Goal: Information Seeking & Learning: Find specific fact

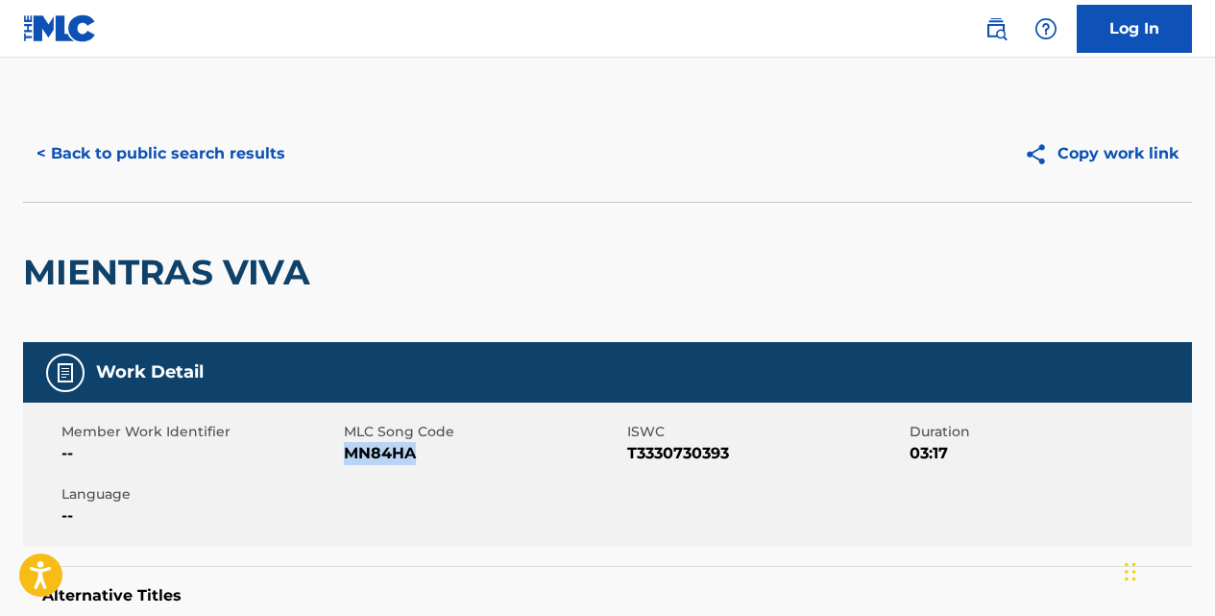
click at [272, 147] on button "< Back to public search results" at bounding box center [161, 154] width 276 height 48
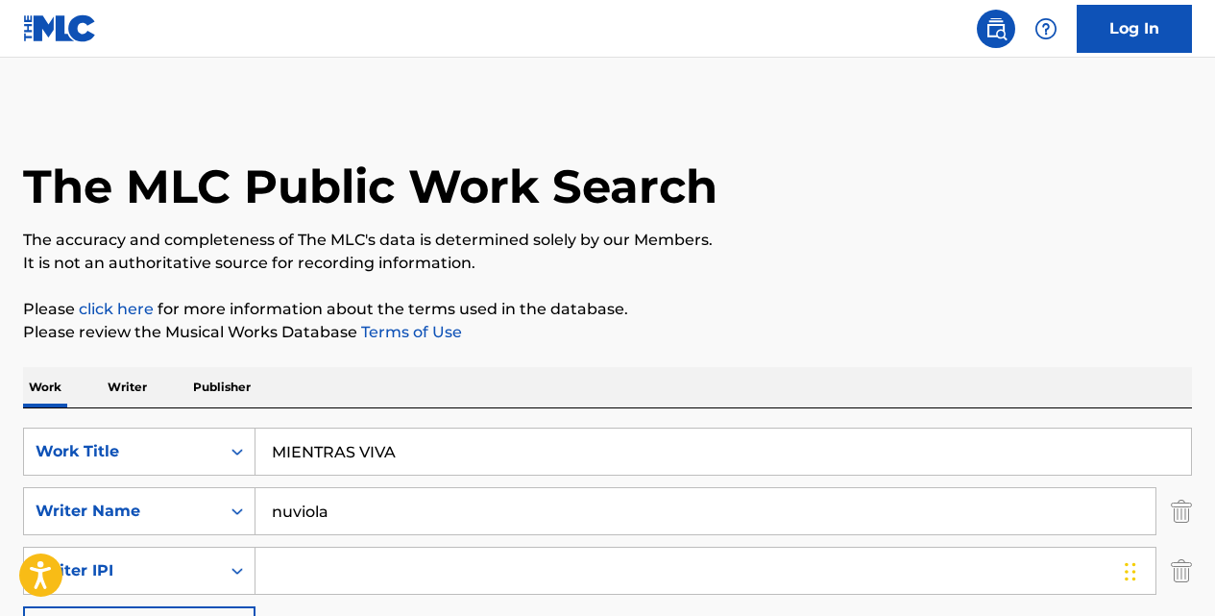
scroll to position [320, 0]
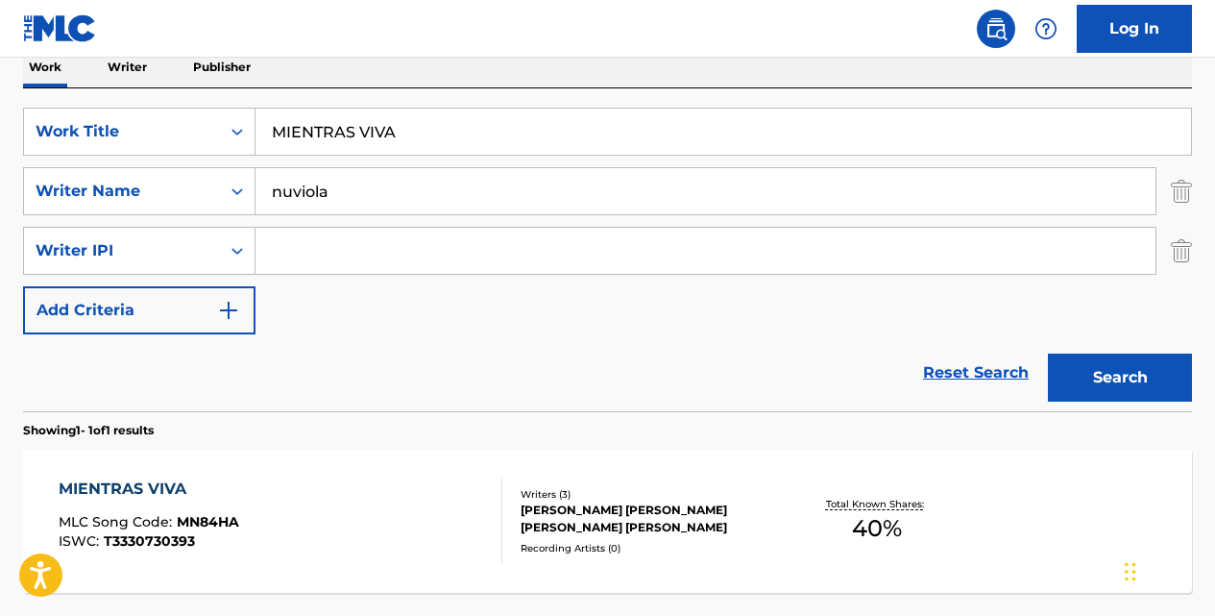
click at [419, 133] on input "MIENTRAS VIVA" at bounding box center [724, 132] width 936 height 46
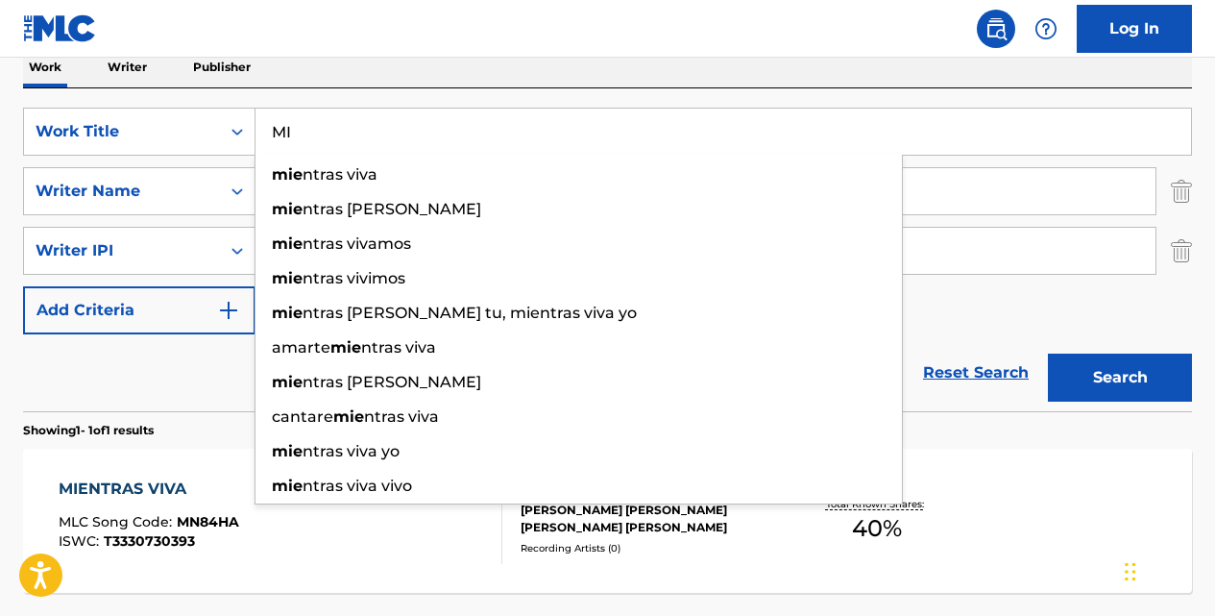
type input "M"
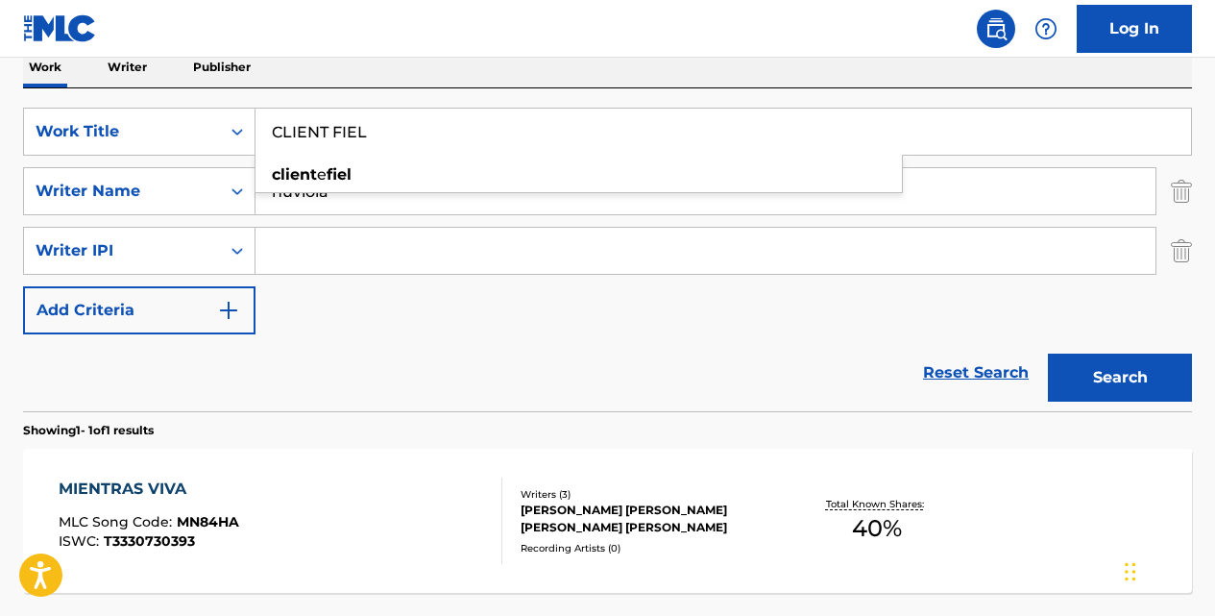
type input "CLIENT FIEL"
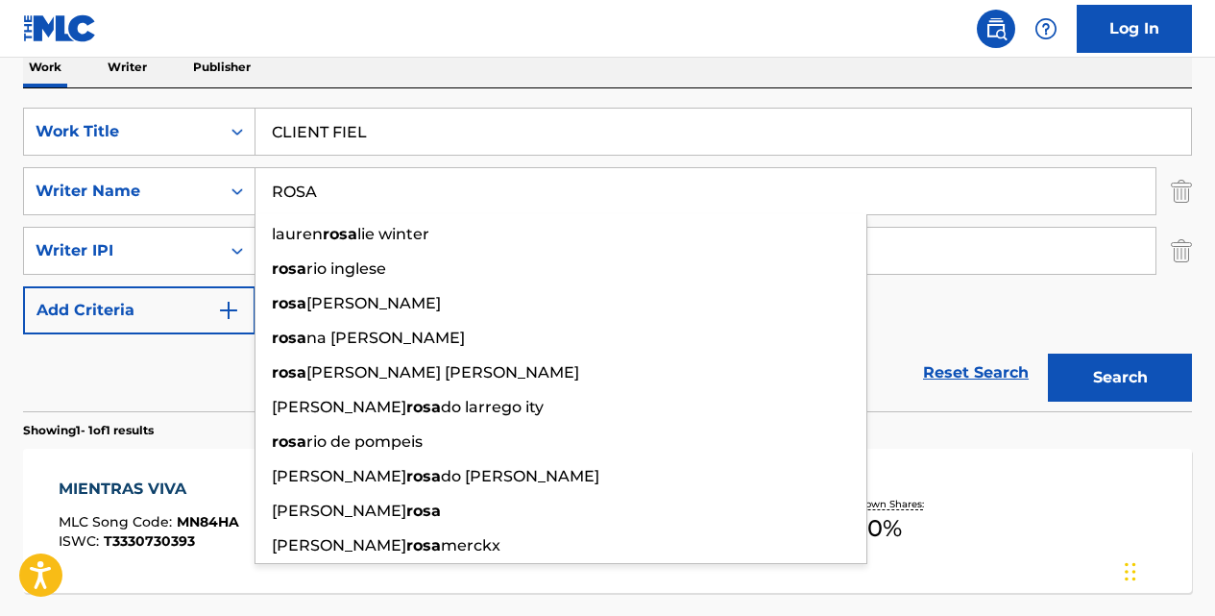
type input "ROSA"
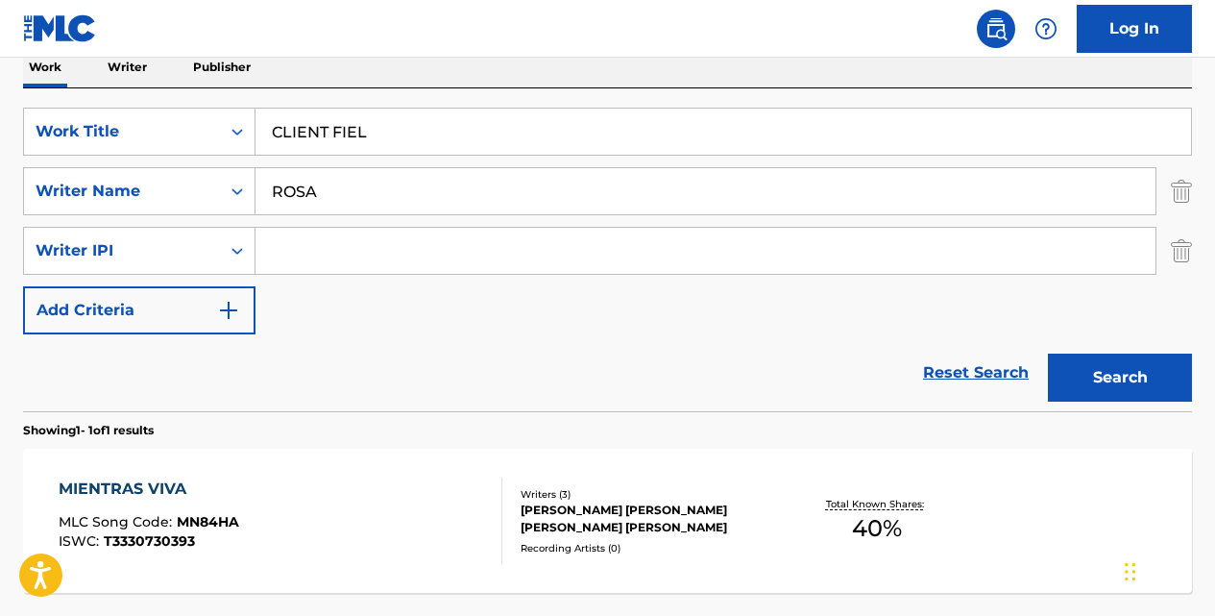
click at [1048, 354] on button "Search" at bounding box center [1120, 378] width 144 height 48
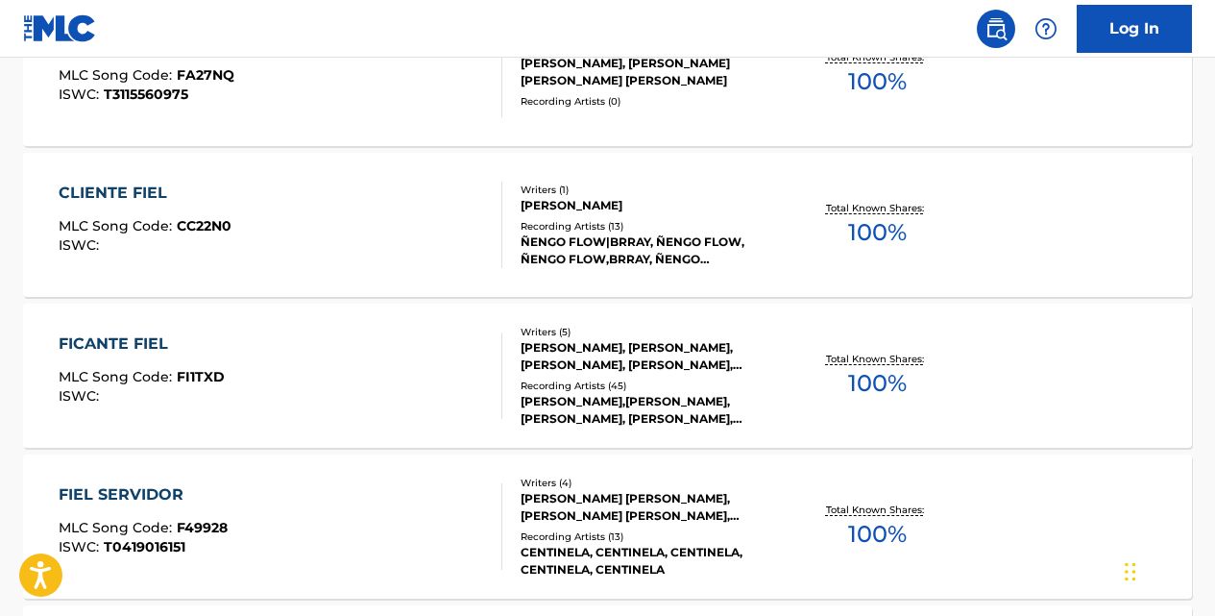
scroll to position [1370, 0]
click at [154, 199] on div "CLIENTE FIEL" at bounding box center [145, 193] width 173 height 23
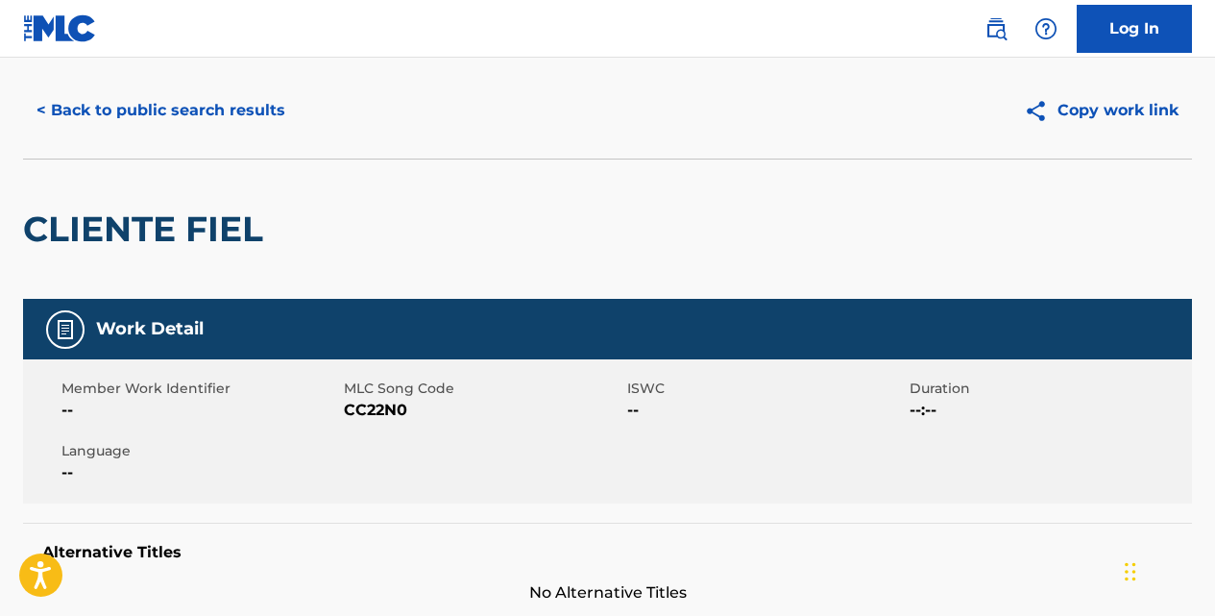
scroll to position [44, 0]
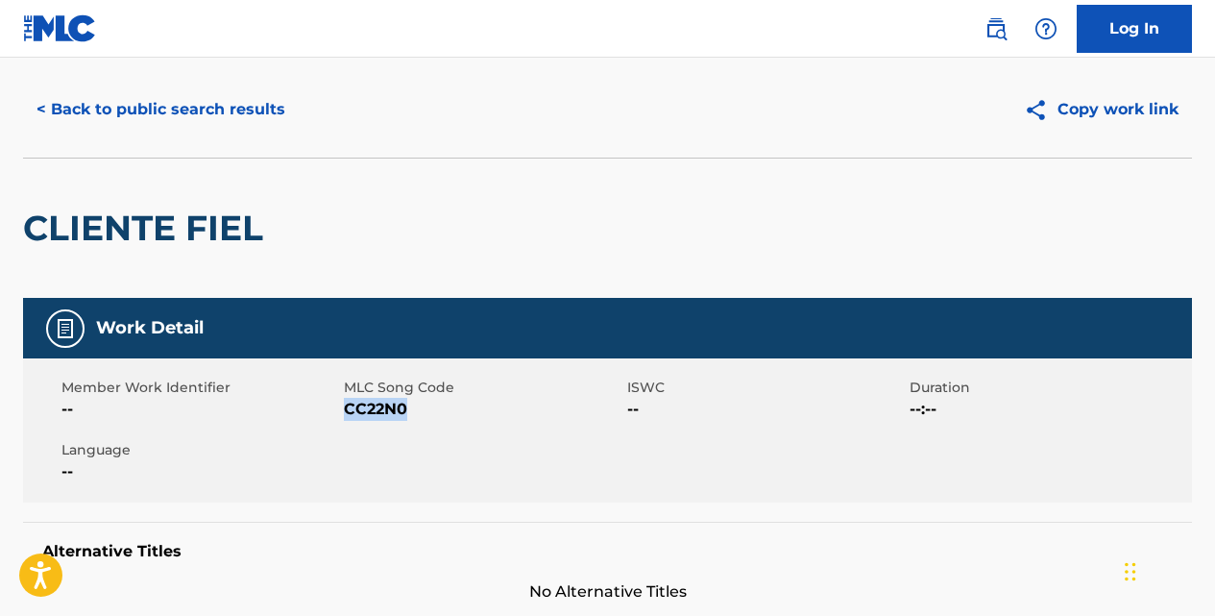
drag, startPoint x: 415, startPoint y: 405, endPoint x: 349, endPoint y: 403, distance: 66.3
click at [349, 403] on span "CC22N0" at bounding box center [483, 409] width 278 height 23
copy span "CC22N0"
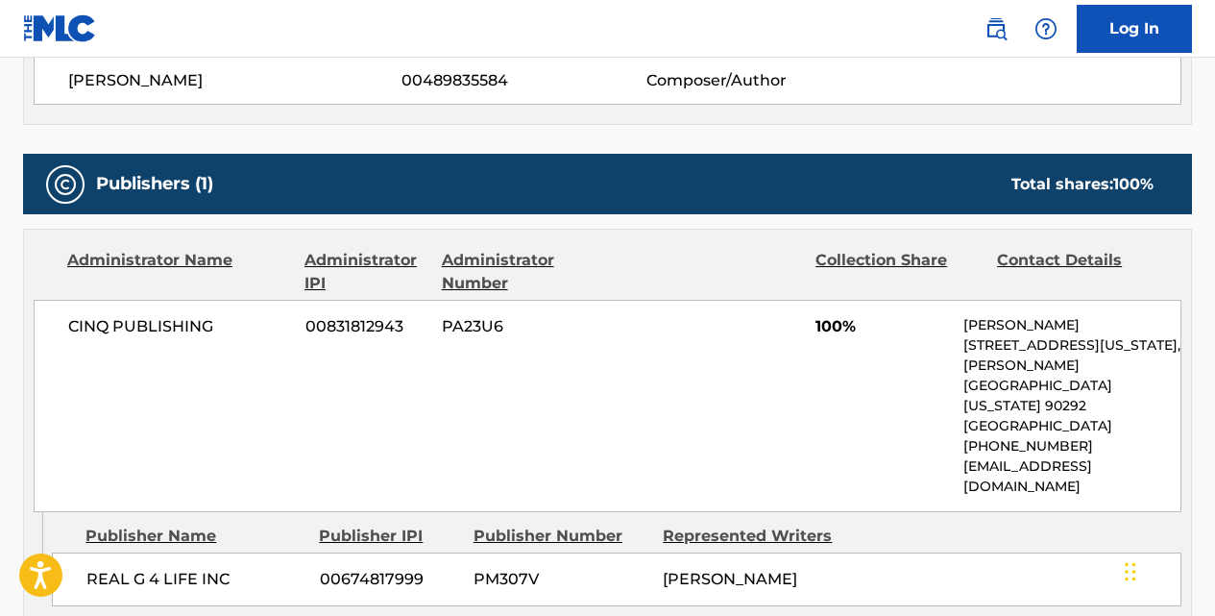
scroll to position [0, 0]
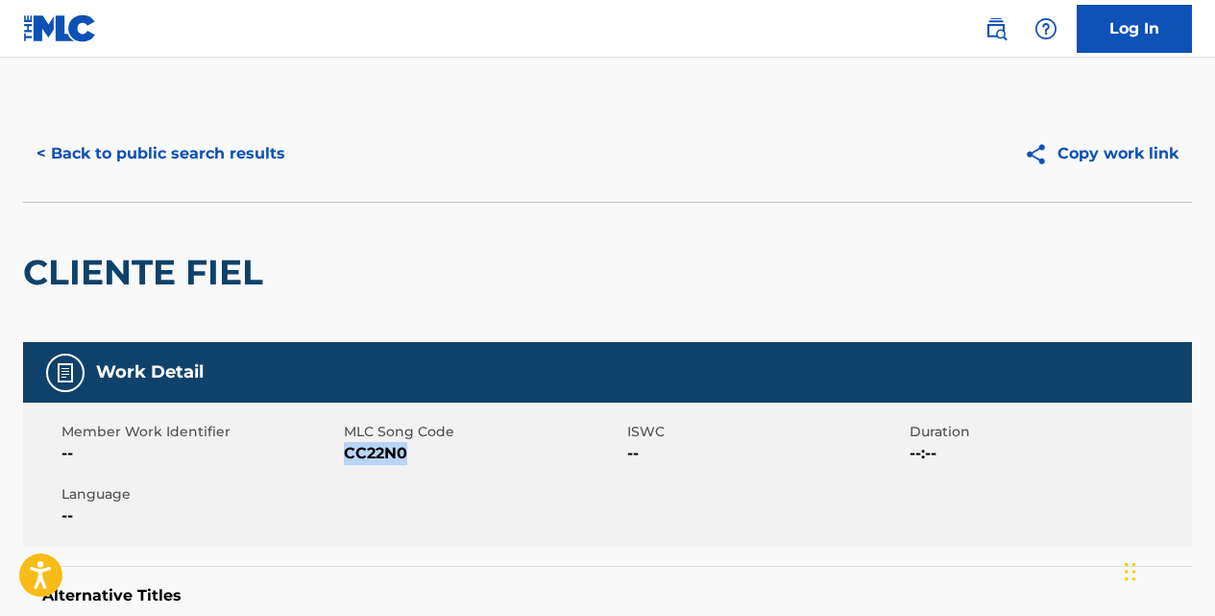
click at [238, 159] on button "< Back to public search results" at bounding box center [161, 154] width 276 height 48
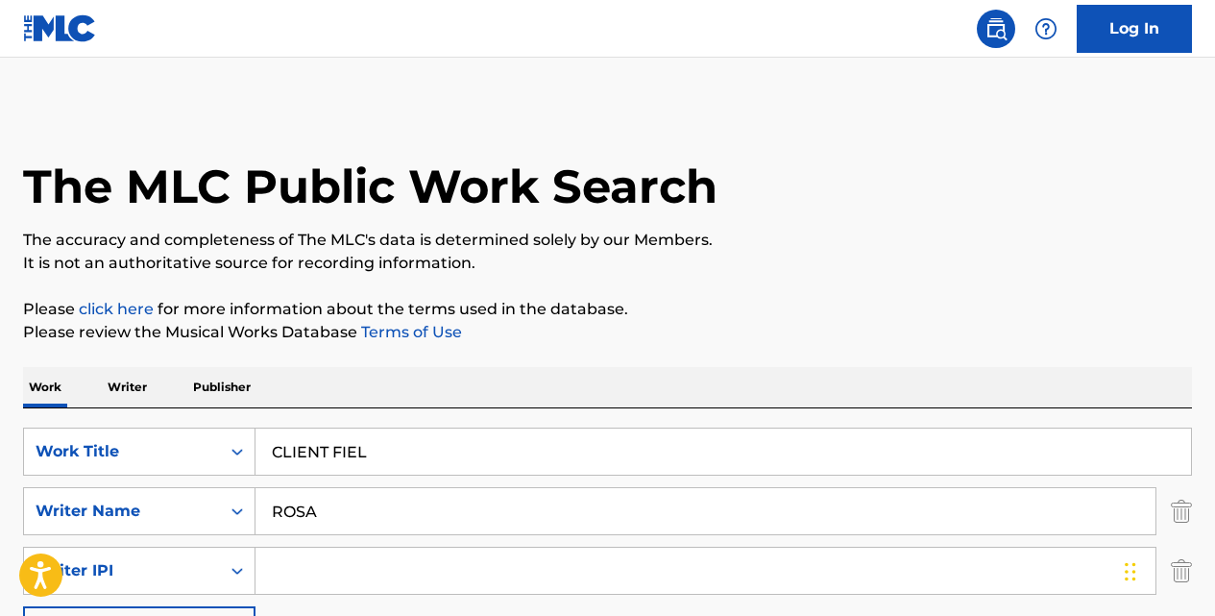
click at [411, 449] on input "CLIENT FIEL" at bounding box center [724, 451] width 936 height 46
type input "C"
paste input "69209493"
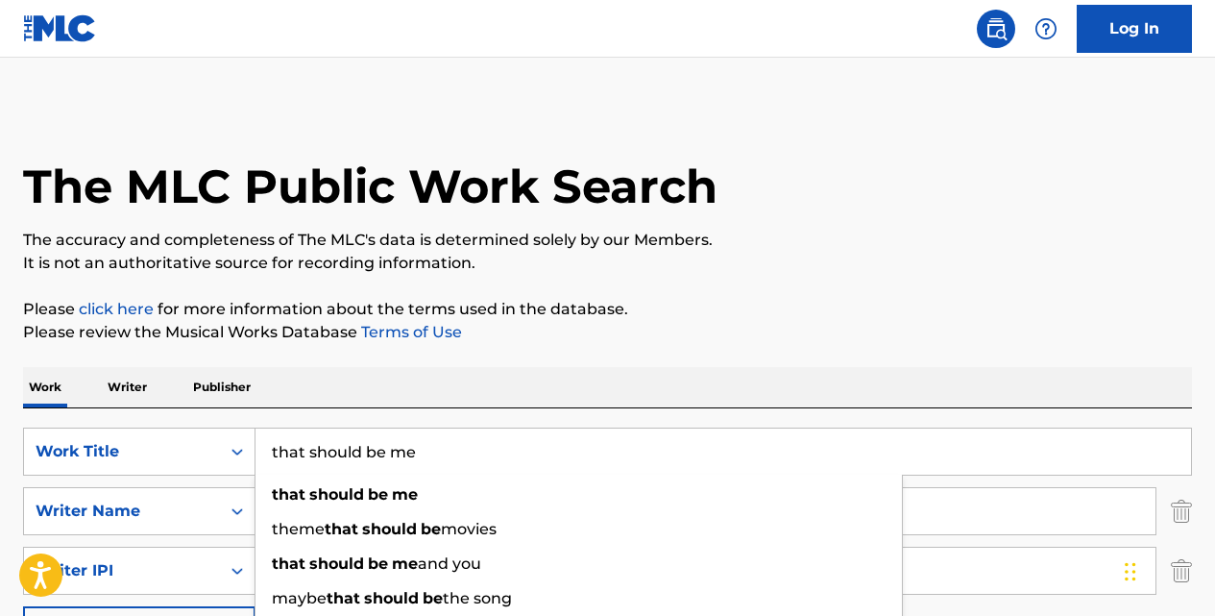
type input "that should be me"
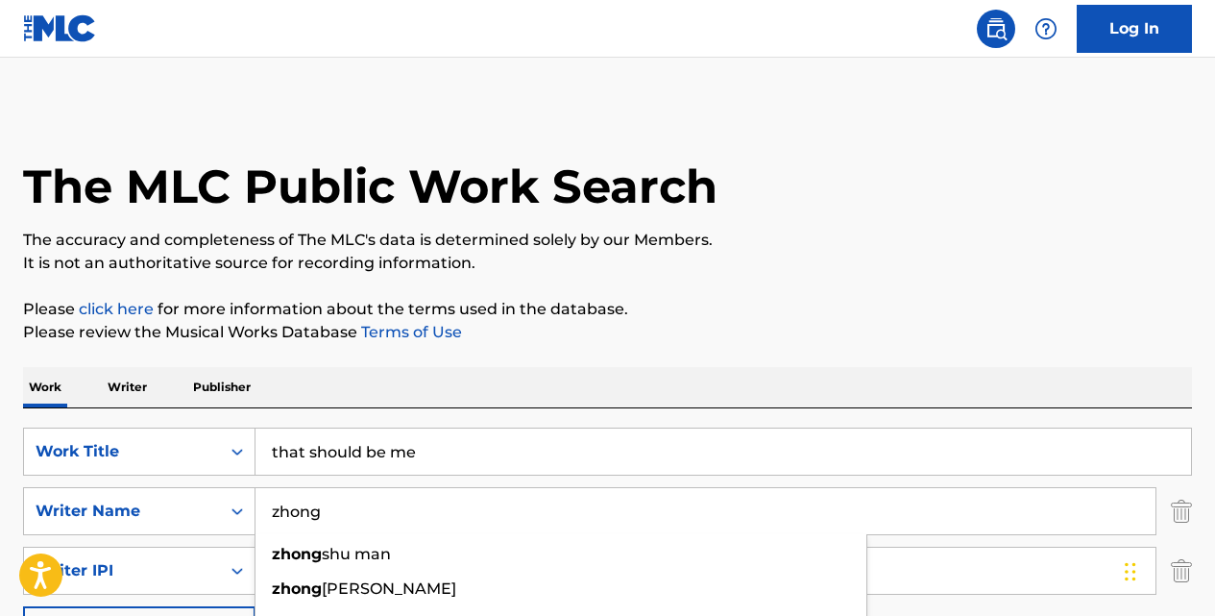
type input "zhong"
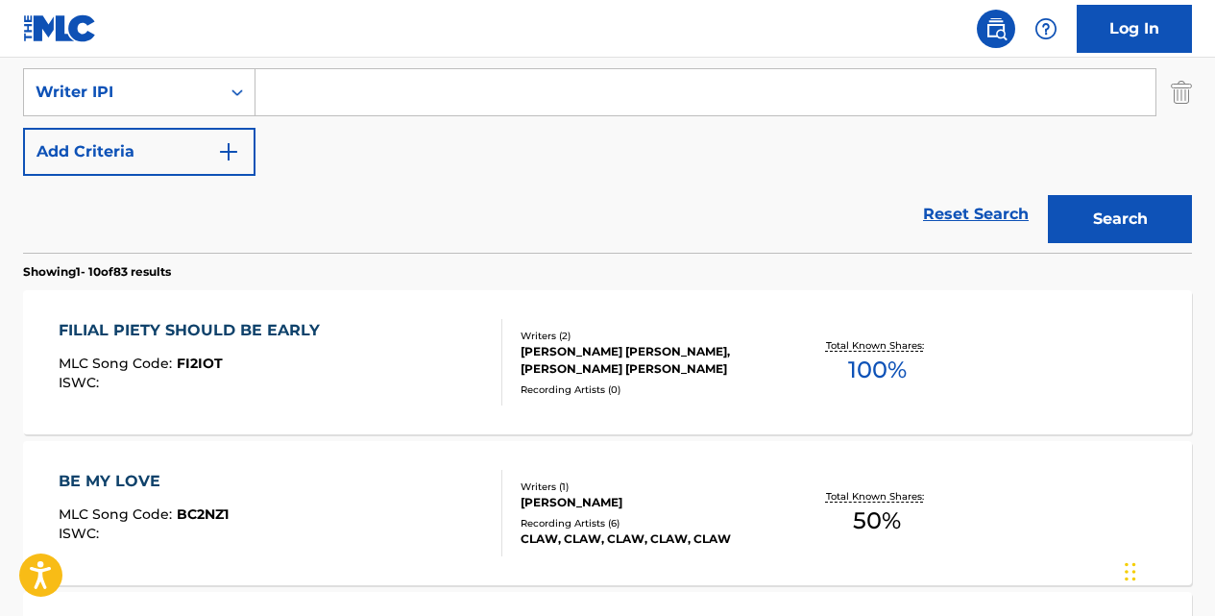
scroll to position [480, 0]
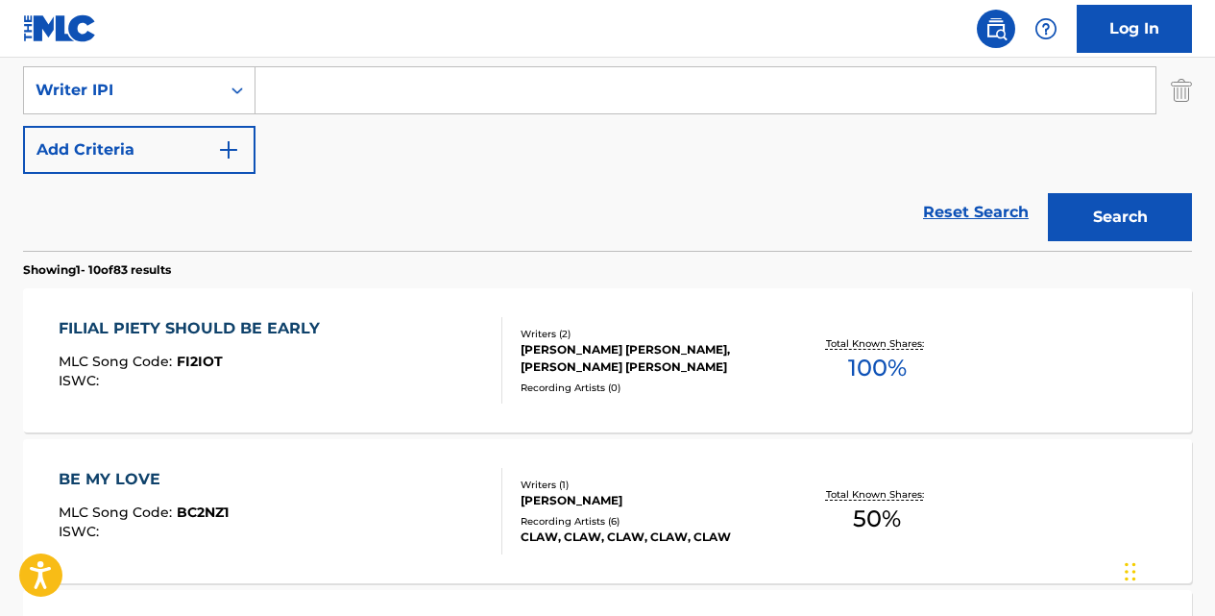
click at [1143, 226] on button "Search" at bounding box center [1120, 217] width 144 height 48
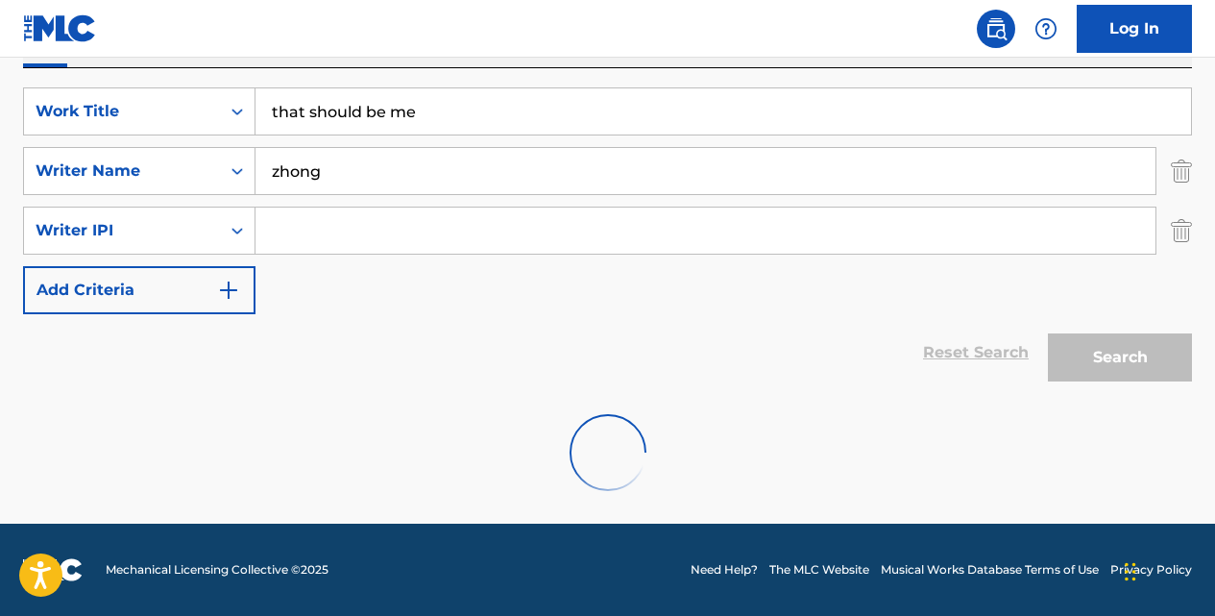
scroll to position [340, 0]
click at [1143, 226] on input "Search Form" at bounding box center [706, 230] width 900 height 46
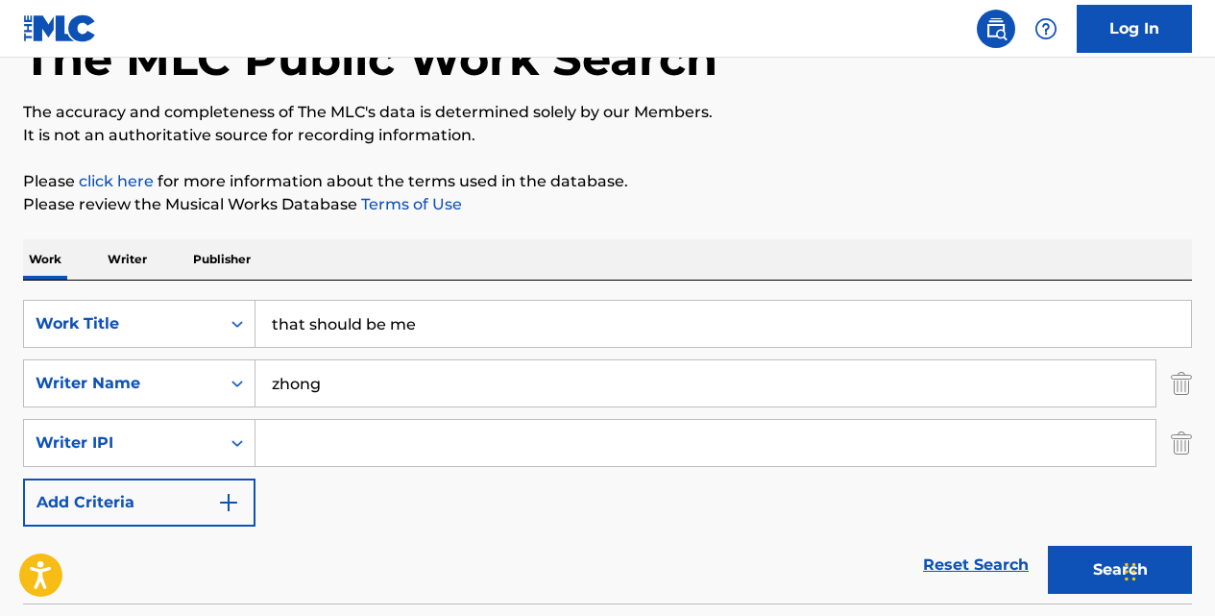
scroll to position [125, 0]
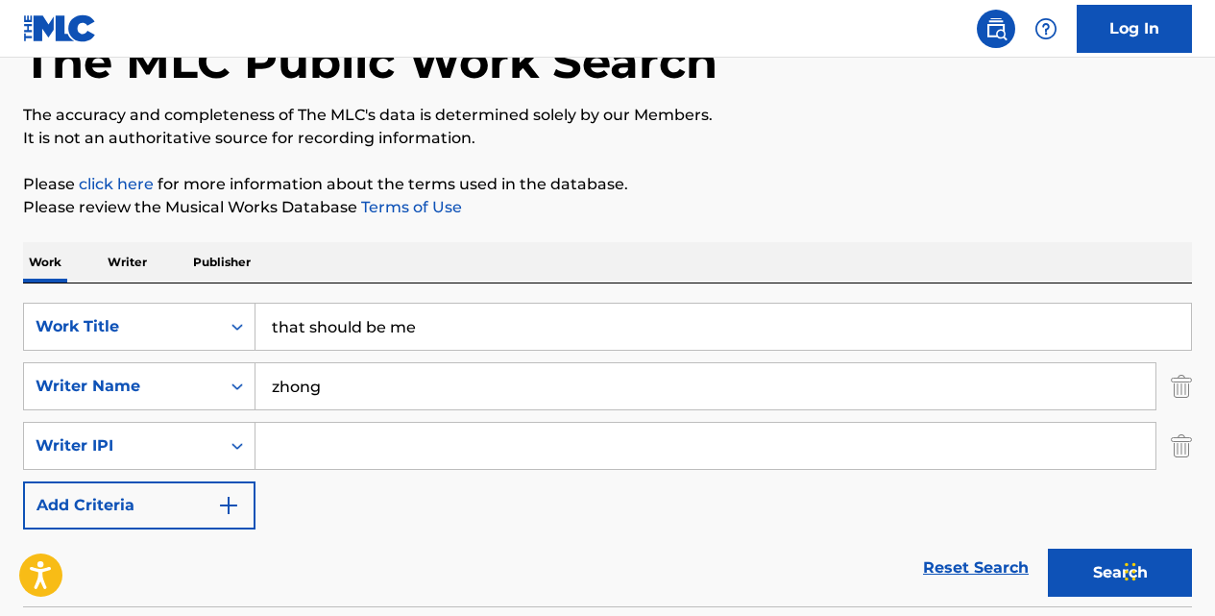
click at [422, 317] on input "that should be me" at bounding box center [724, 327] width 936 height 46
type input "t"
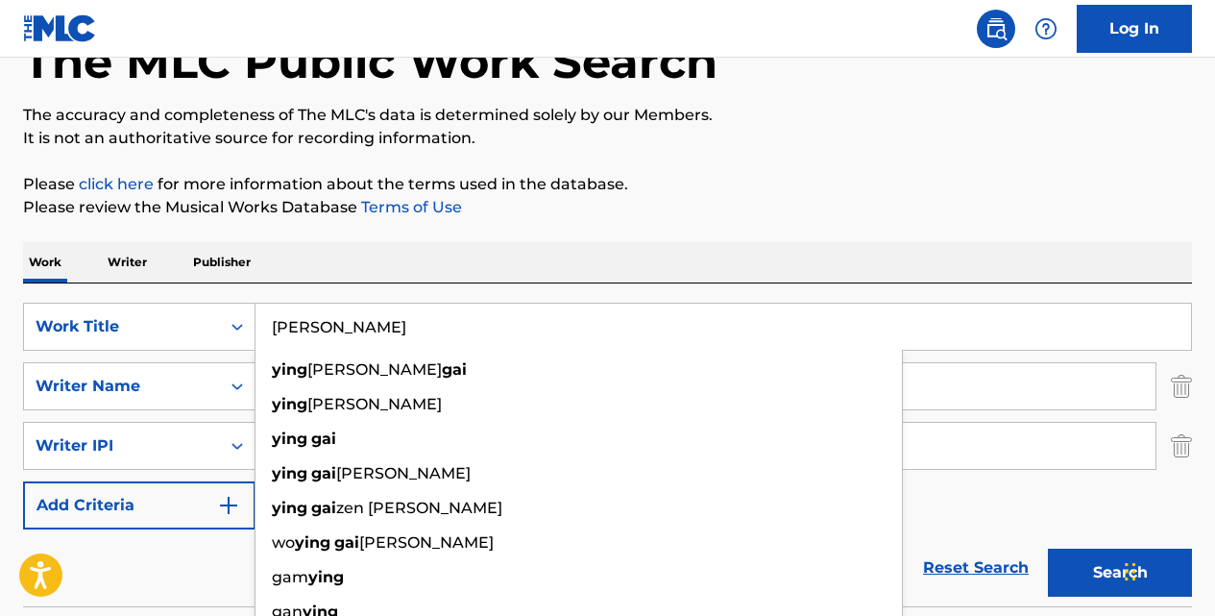
type input "[PERSON_NAME]"
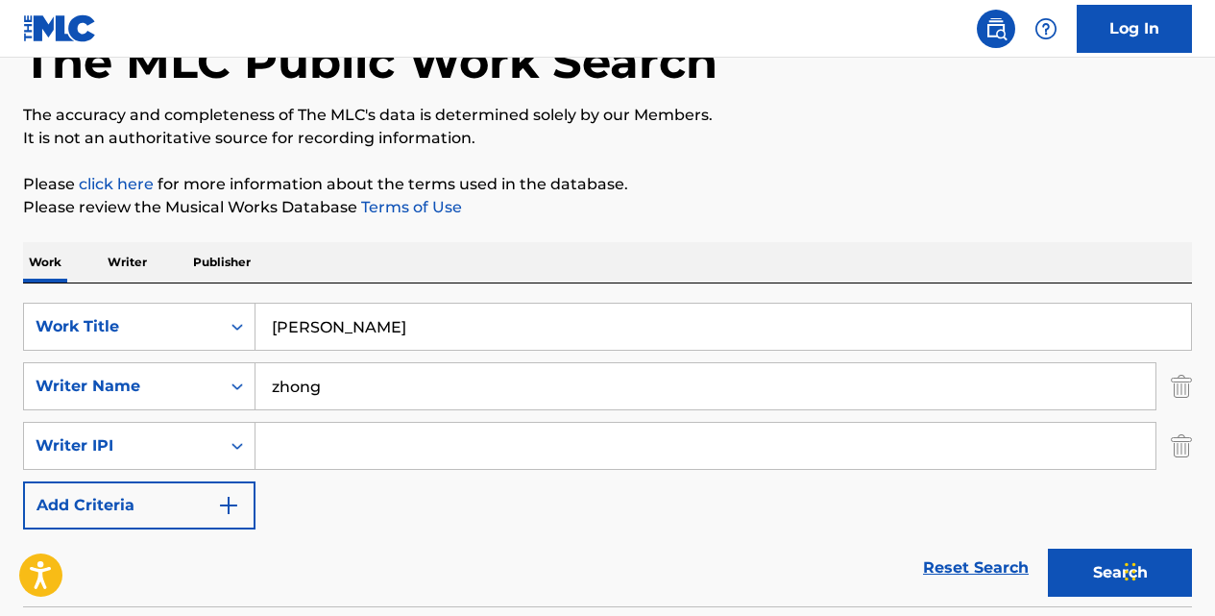
click at [1048, 549] on button "Search" at bounding box center [1120, 573] width 144 height 48
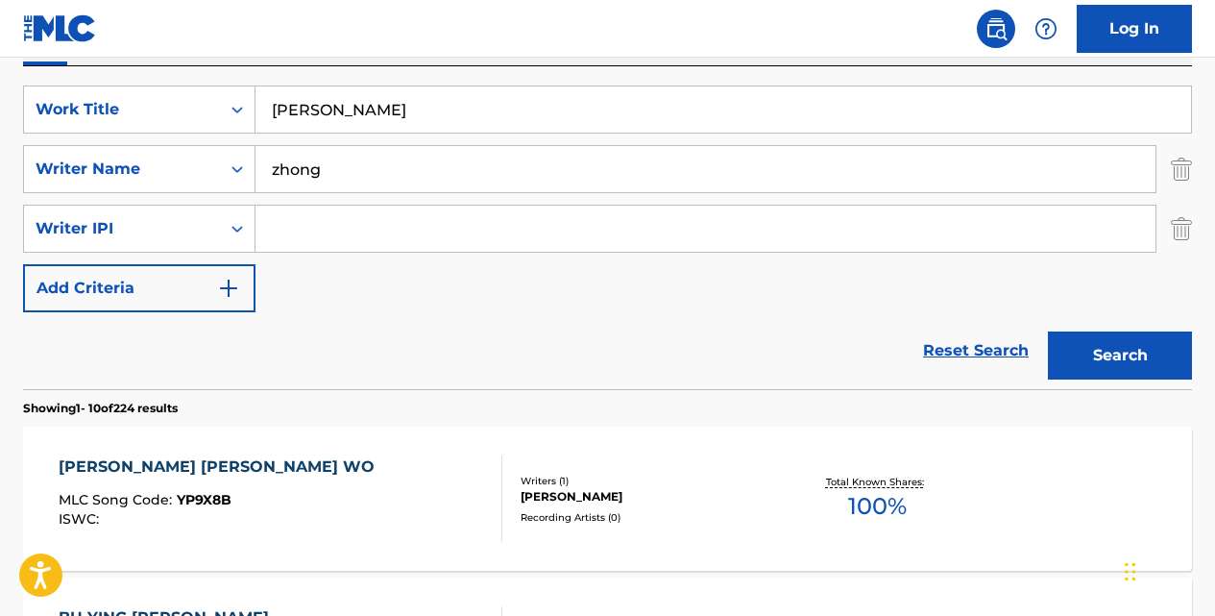
scroll to position [355, 0]
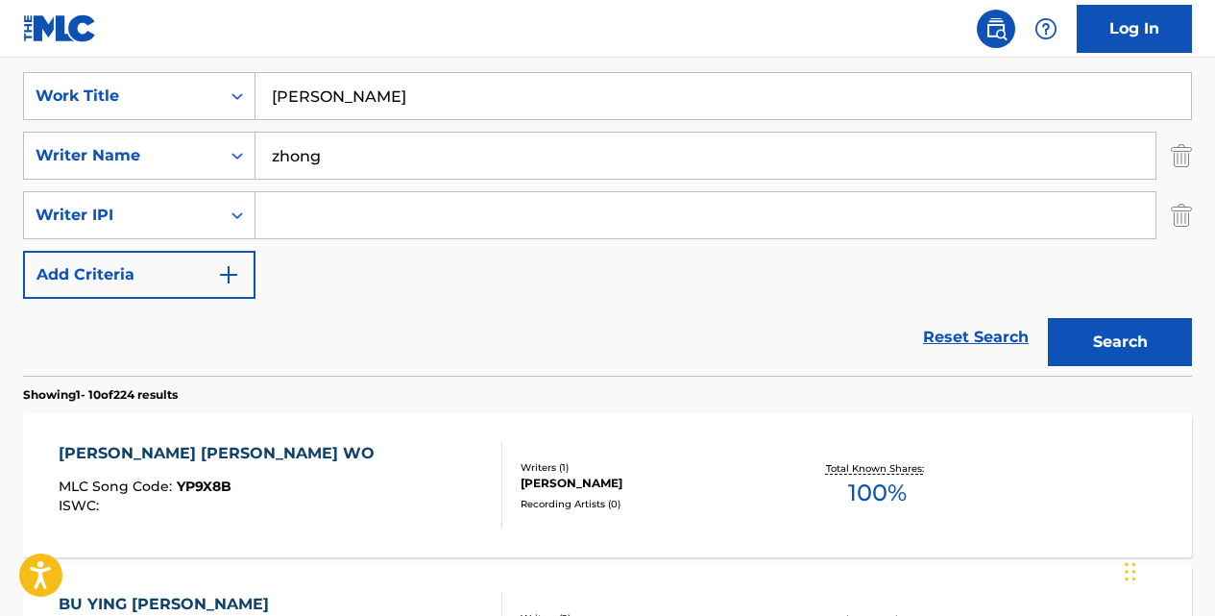
click at [167, 449] on div "[PERSON_NAME] [PERSON_NAME] WO" at bounding box center [222, 453] width 326 height 23
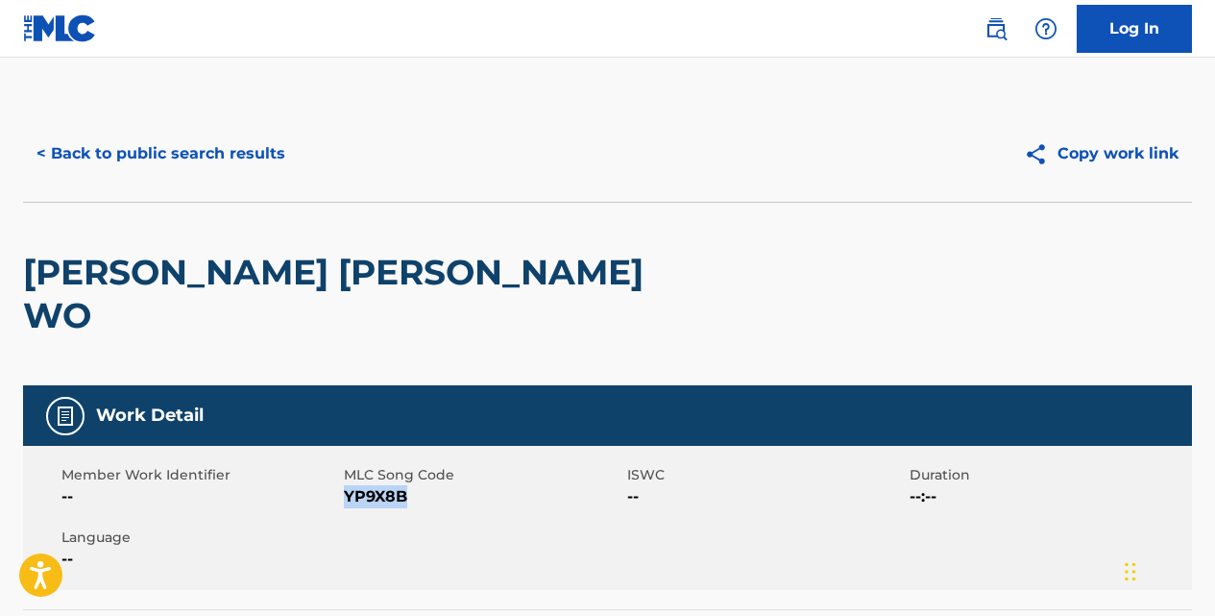
drag, startPoint x: 411, startPoint y: 450, endPoint x: 349, endPoint y: 449, distance: 62.4
click at [349, 485] on span "YP9X8B" at bounding box center [483, 496] width 278 height 23
copy span "YP9X8B"
click at [275, 153] on button "< Back to public search results" at bounding box center [161, 154] width 276 height 48
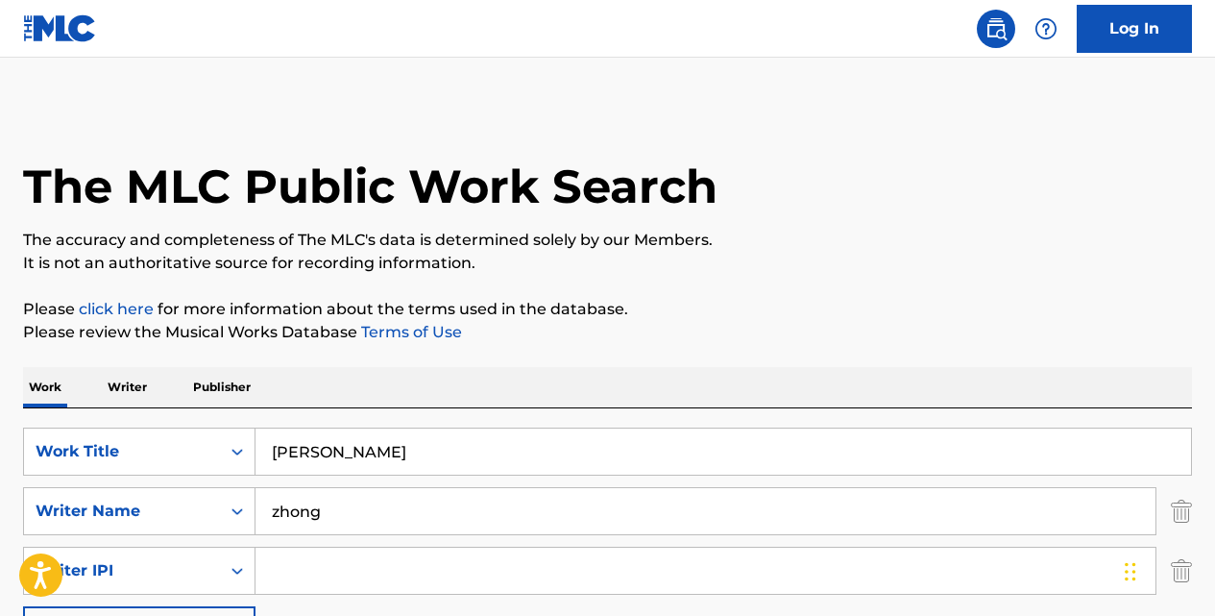
scroll to position [355, 0]
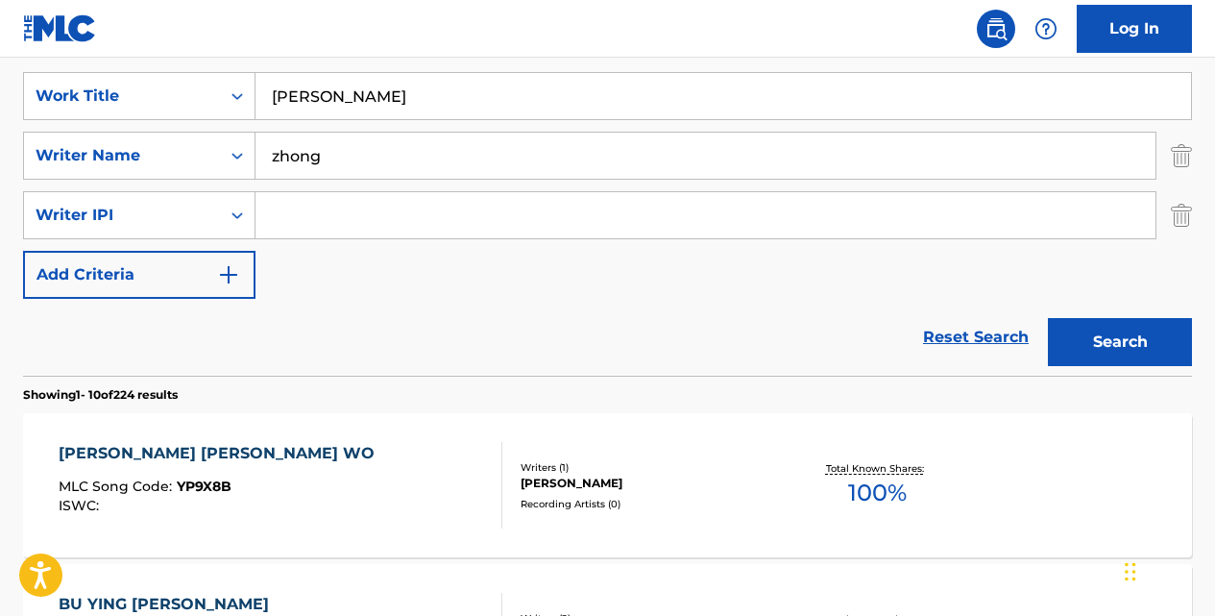
click at [379, 107] on input "[PERSON_NAME]" at bounding box center [724, 96] width 936 height 46
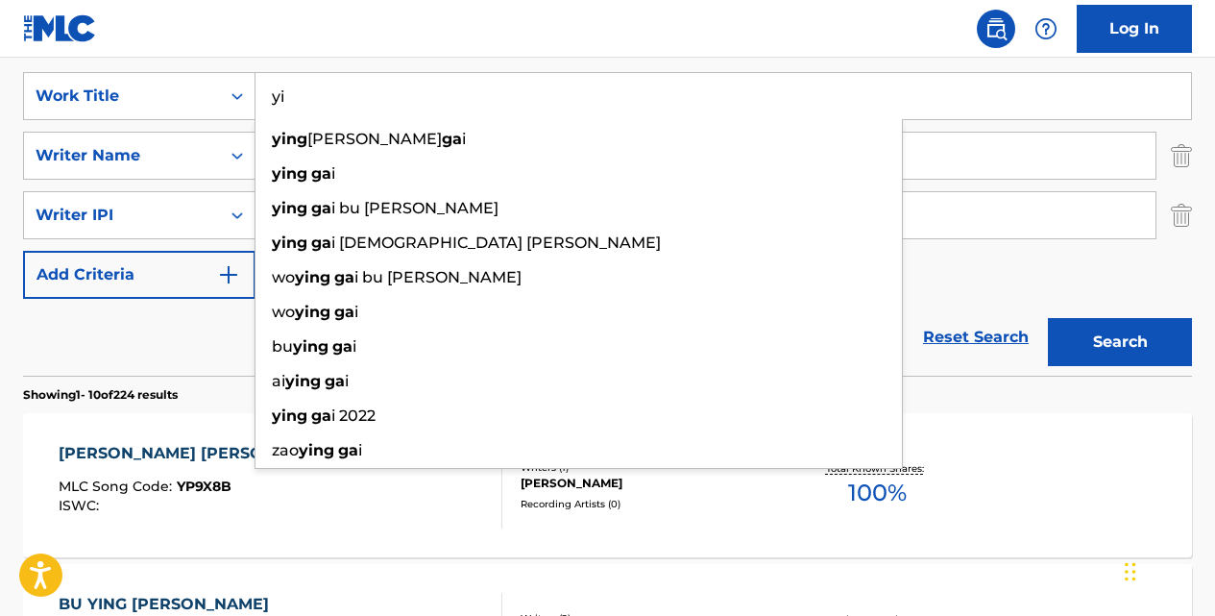
type input "y"
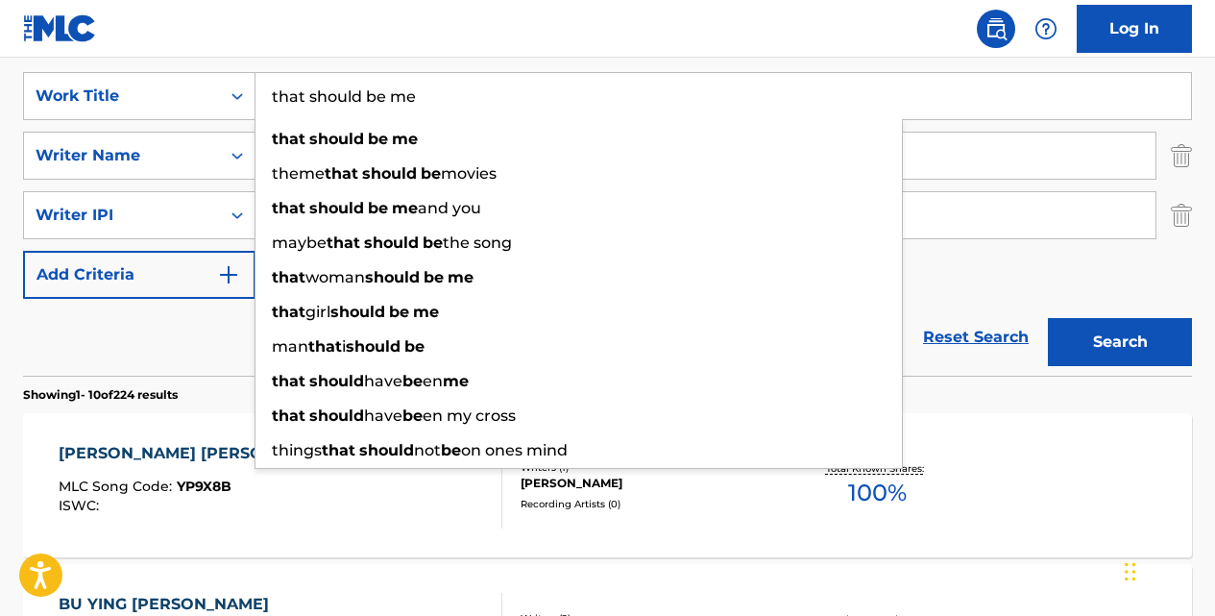
type input "that should be me"
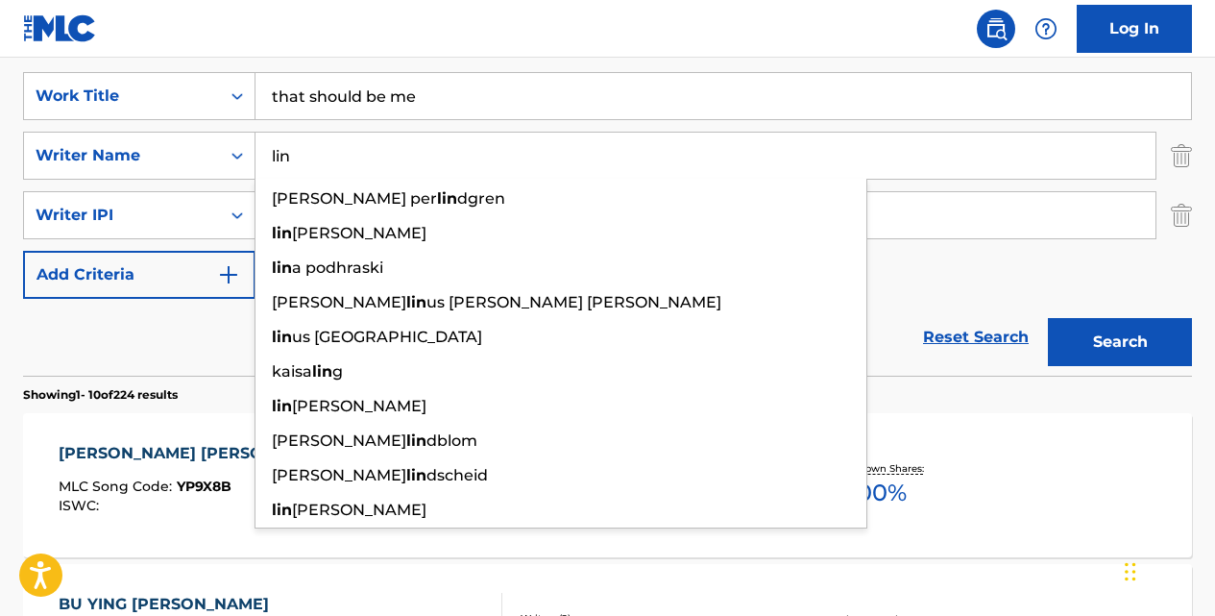
type input "lin"
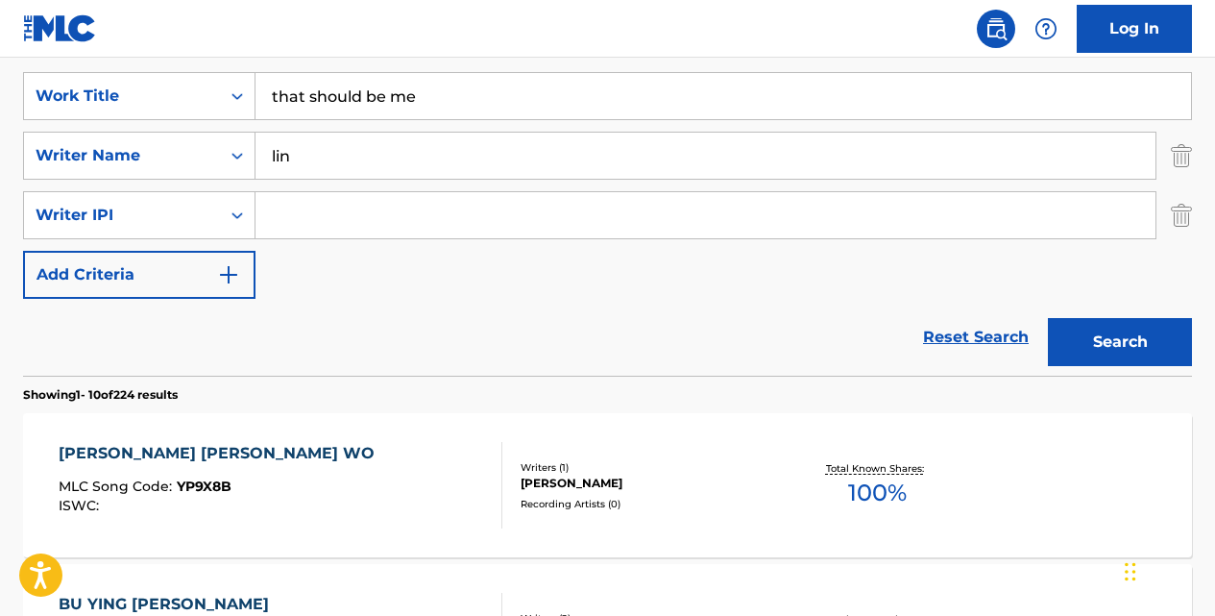
click at [1048, 318] on button "Search" at bounding box center [1120, 342] width 144 height 48
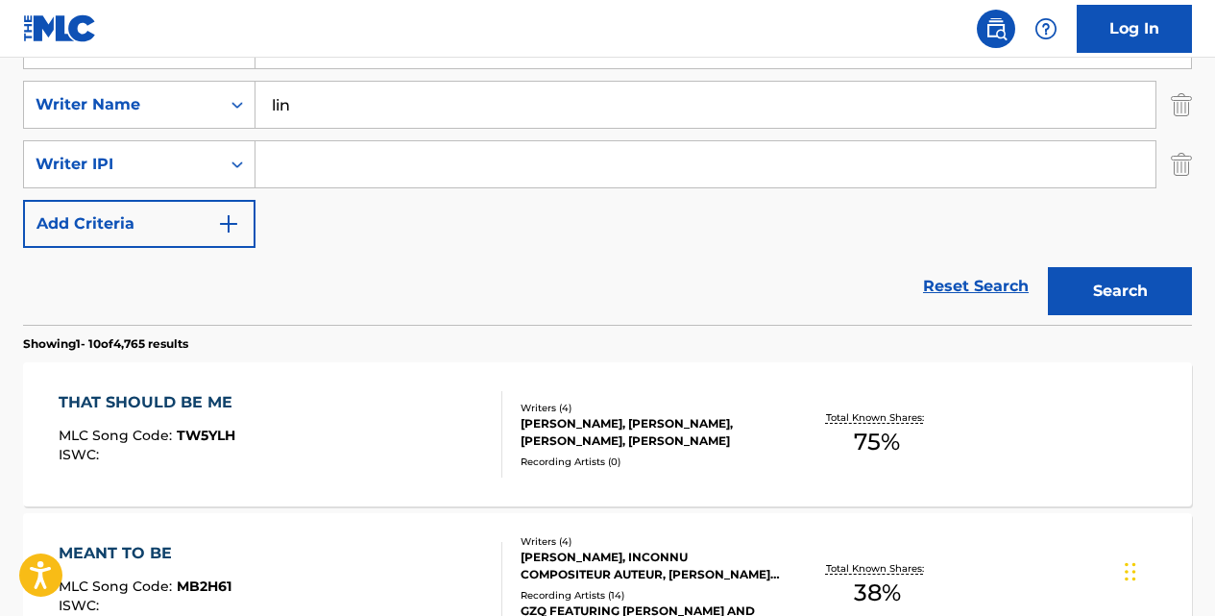
scroll to position [413, 0]
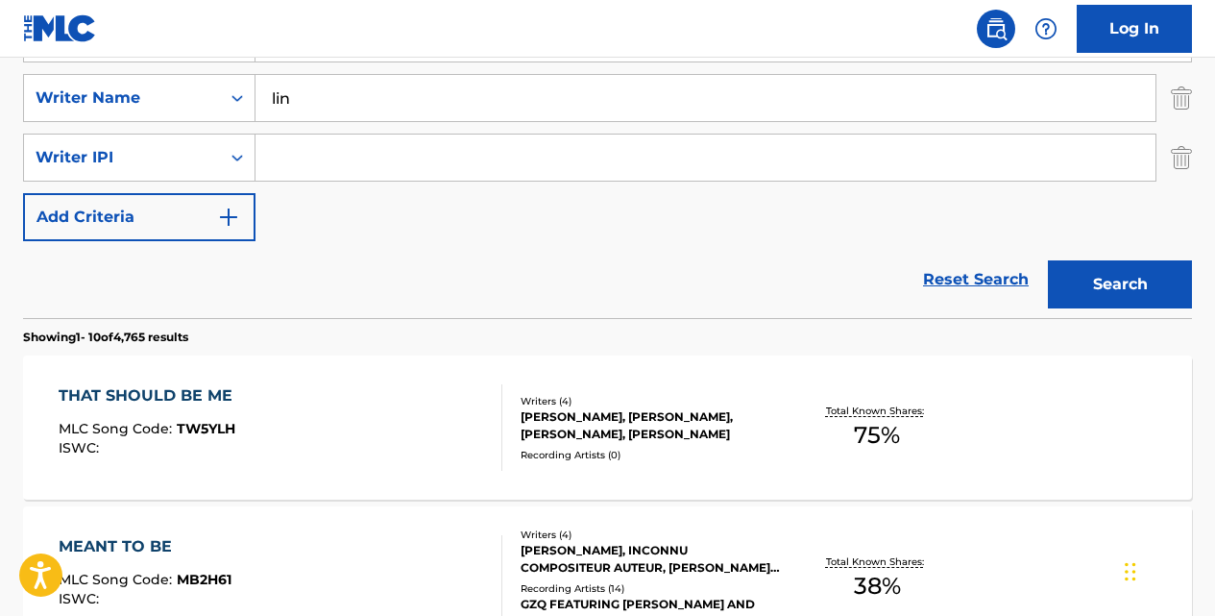
click at [195, 389] on div "THAT SHOULD BE ME" at bounding box center [150, 395] width 183 height 23
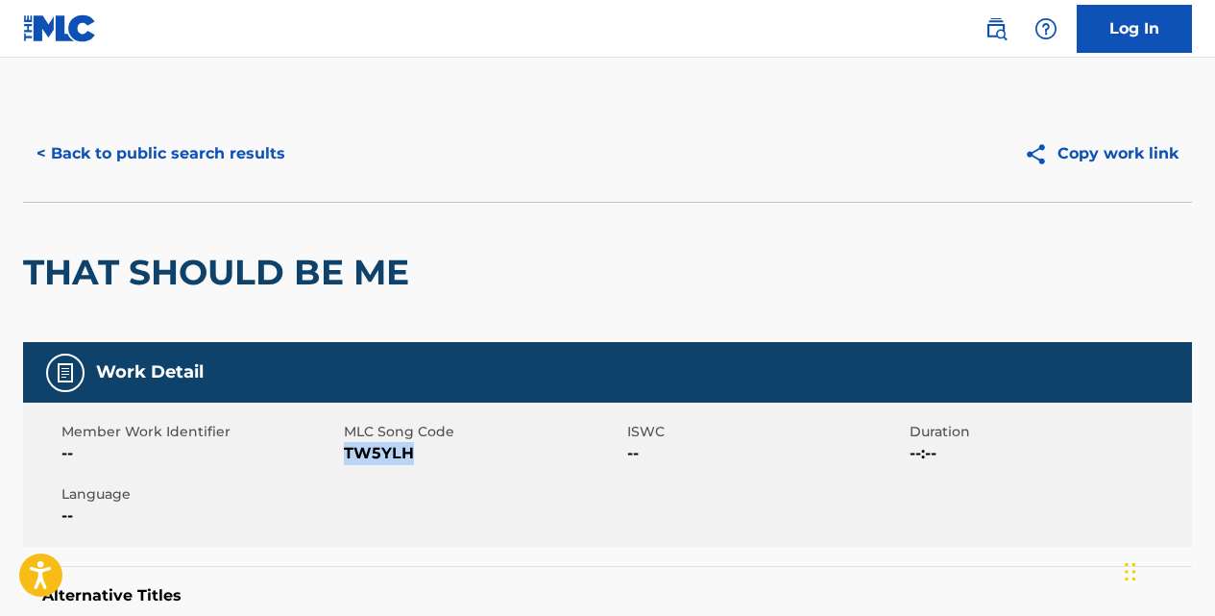
drag, startPoint x: 418, startPoint y: 446, endPoint x: 348, endPoint y: 450, distance: 70.2
click at [348, 450] on span "TW5YLH" at bounding box center [483, 453] width 278 height 23
copy span "TW5YLH"
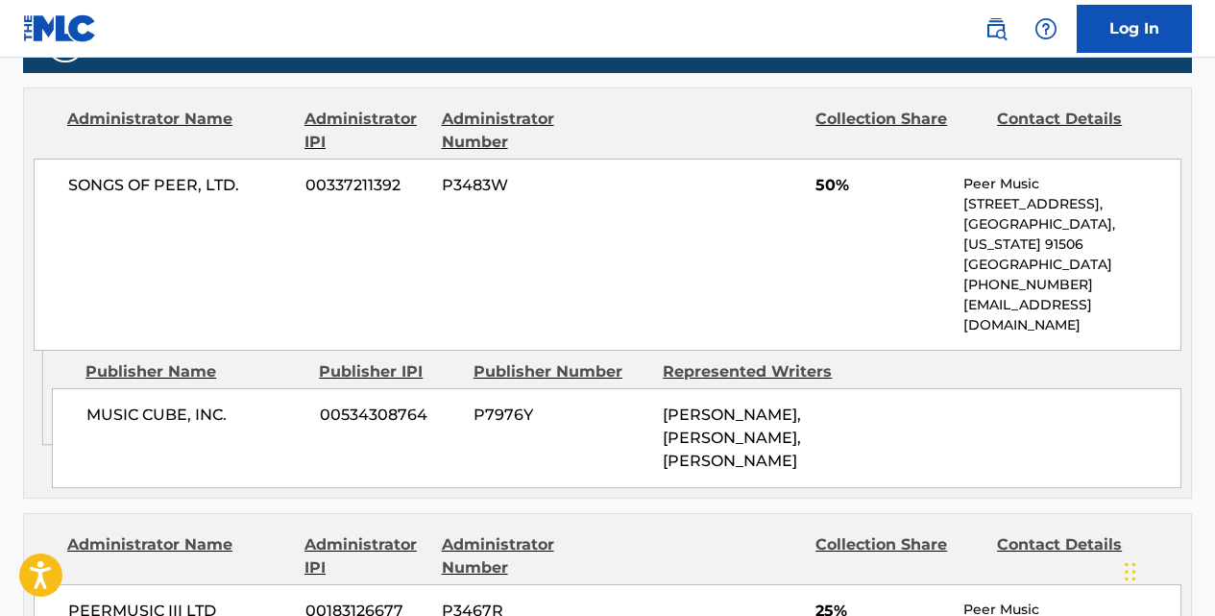
scroll to position [1134, 0]
